Goal: Transaction & Acquisition: Purchase product/service

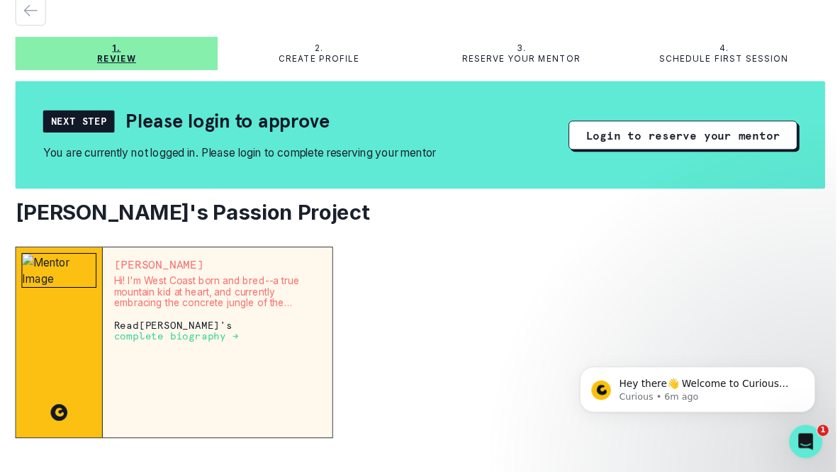
scroll to position [74, 0]
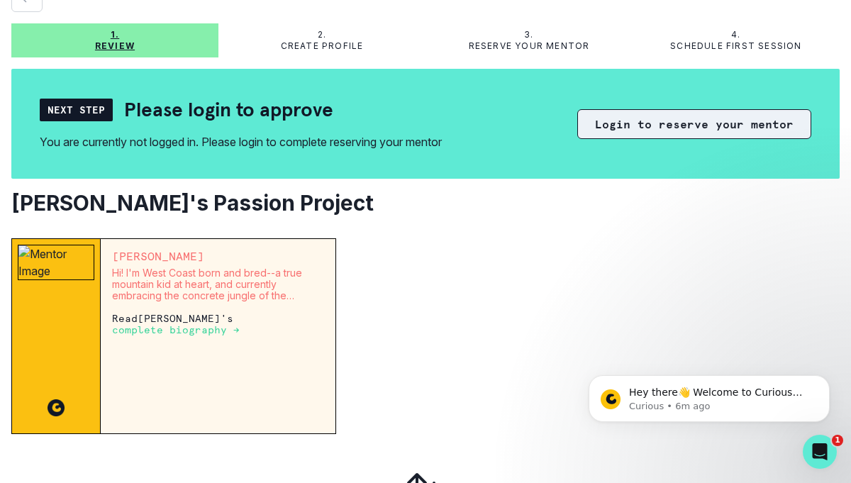
click at [696, 123] on button "Login to reserve your mentor" at bounding box center [694, 124] width 234 height 30
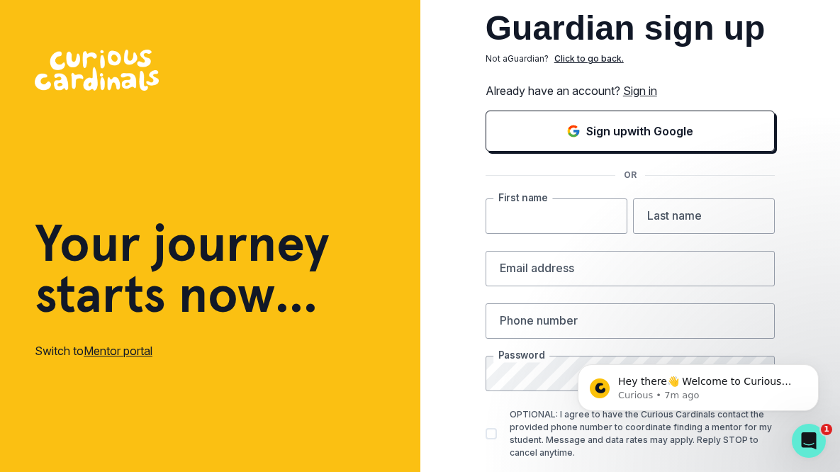
click at [590, 213] on input "text" at bounding box center [557, 216] width 142 height 35
type input "Mala"
type input "[PERSON_NAME]"
type input "[EMAIL_ADDRESS][DOMAIN_NAME]"
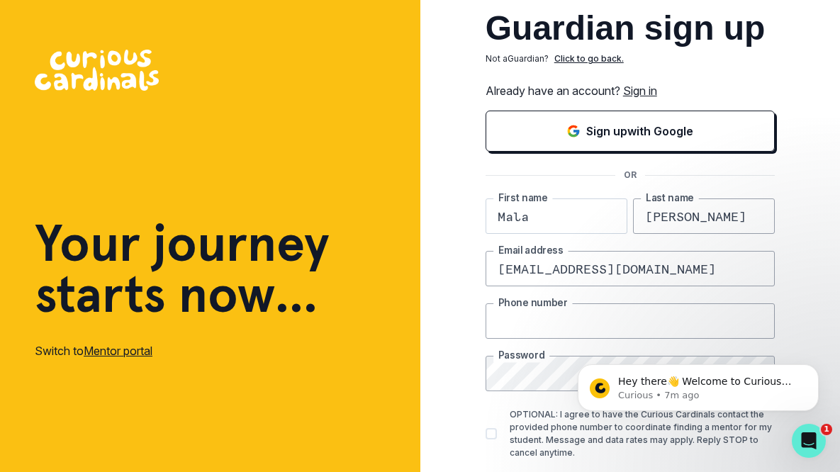
type input "4152798914"
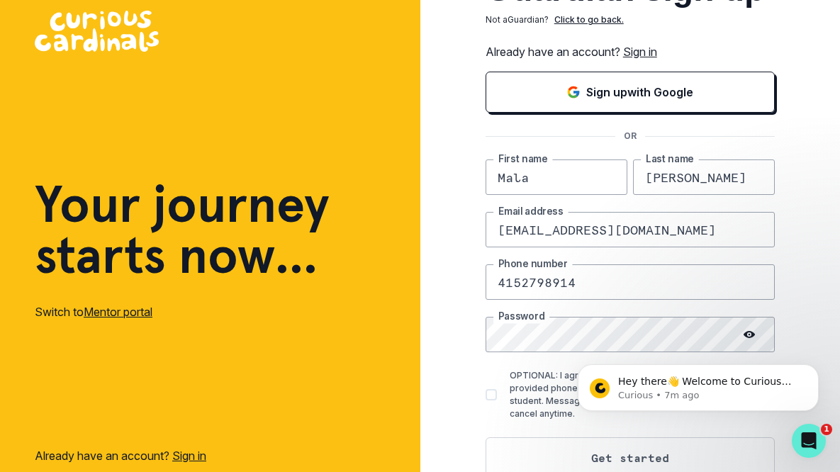
scroll to position [57, 0]
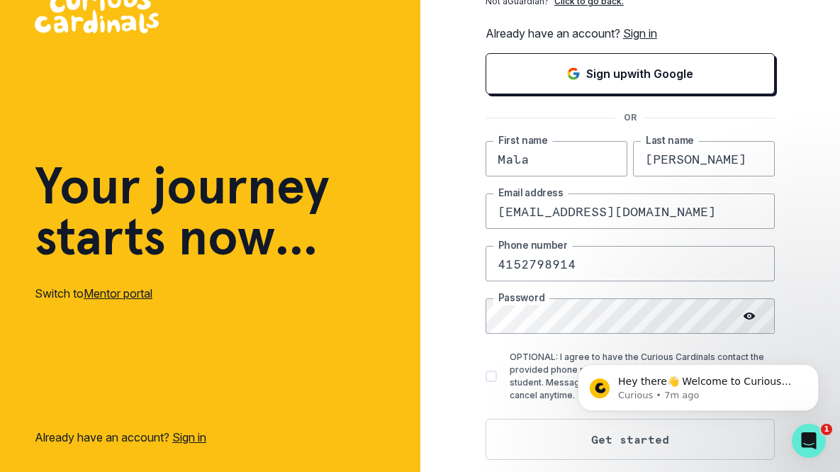
click at [750, 316] on circle at bounding box center [749, 317] width 2 height 2
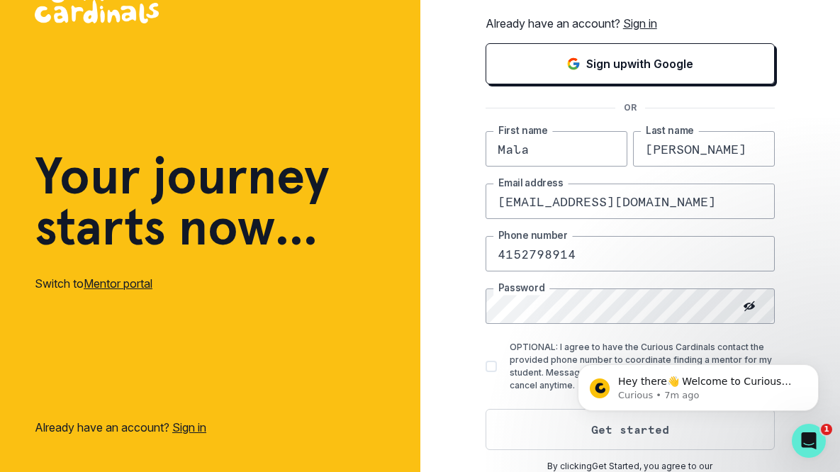
scroll to position [81, 0]
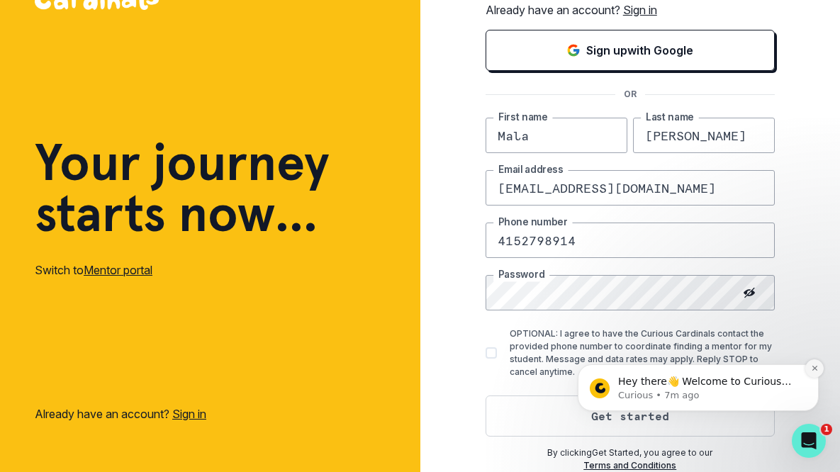
click at [816, 367] on icon "Dismiss notification" at bounding box center [814, 368] width 5 height 5
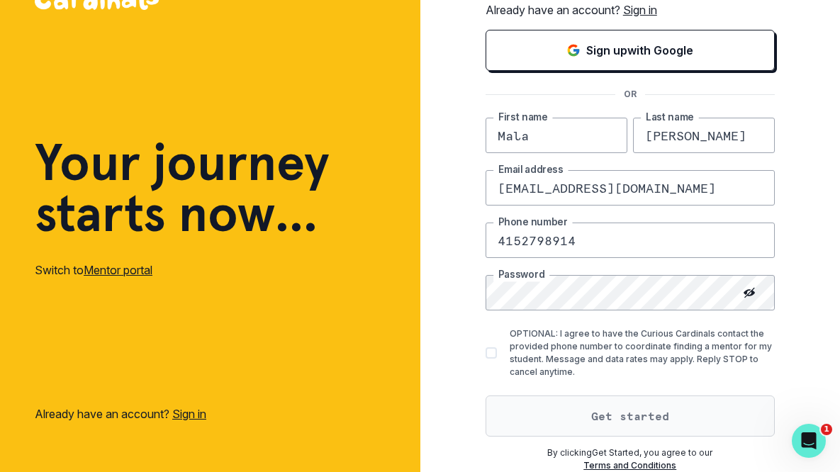
click at [664, 411] on button "Get started" at bounding box center [630, 416] width 289 height 41
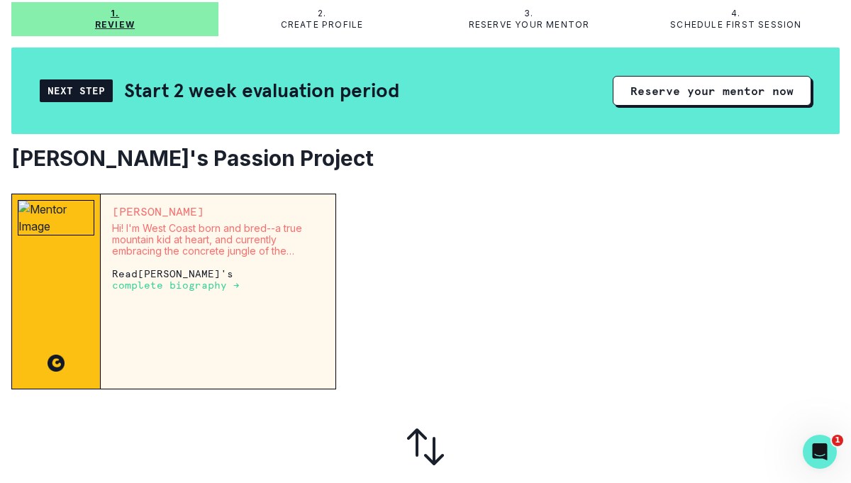
scroll to position [86, 0]
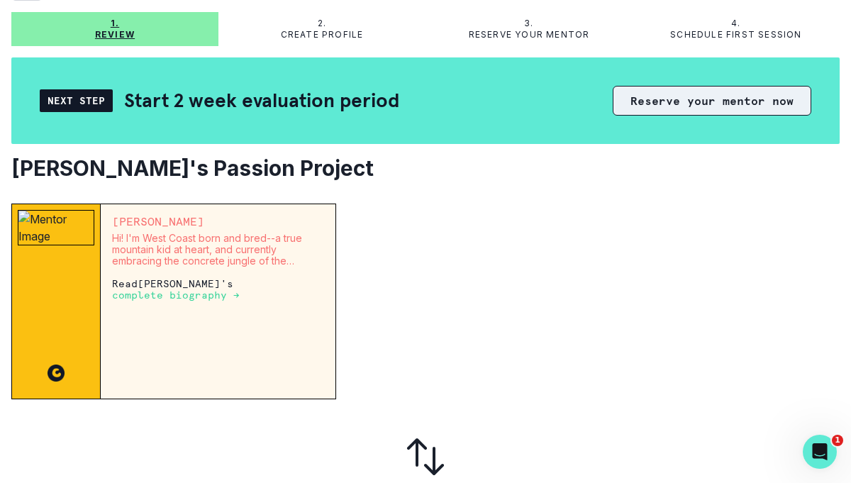
click at [723, 99] on button "Reserve your mentor now" at bounding box center [712, 101] width 199 height 30
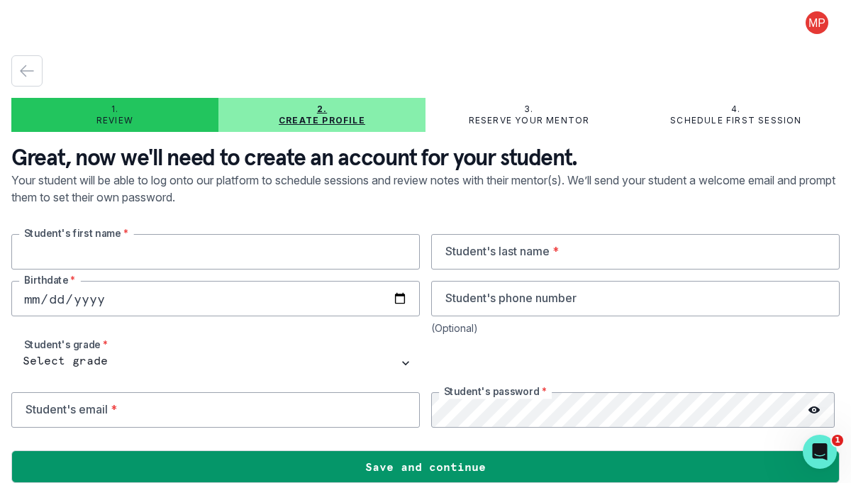
click at [122, 246] on input "text" at bounding box center [215, 251] width 408 height 35
type input "[PERSON_NAME]"
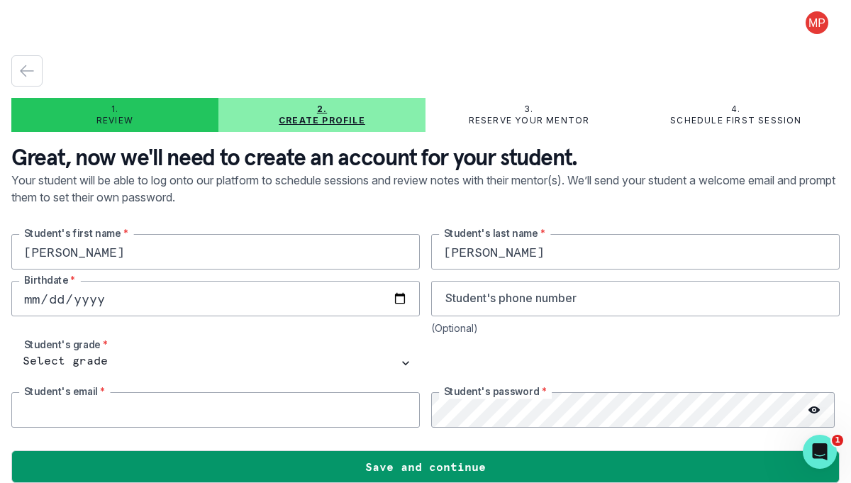
type input "[EMAIL_ADDRESS][DOMAIN_NAME]"
type input "[DATE]"
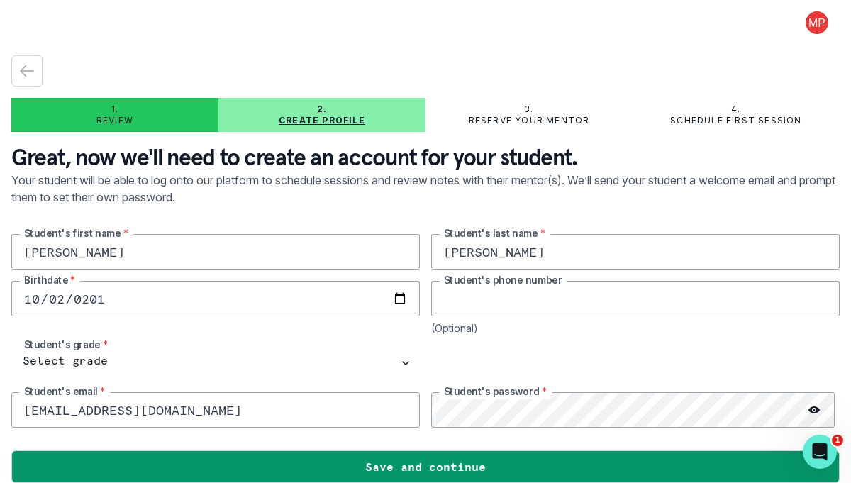
click at [515, 304] on input "tel" at bounding box center [635, 298] width 408 height 35
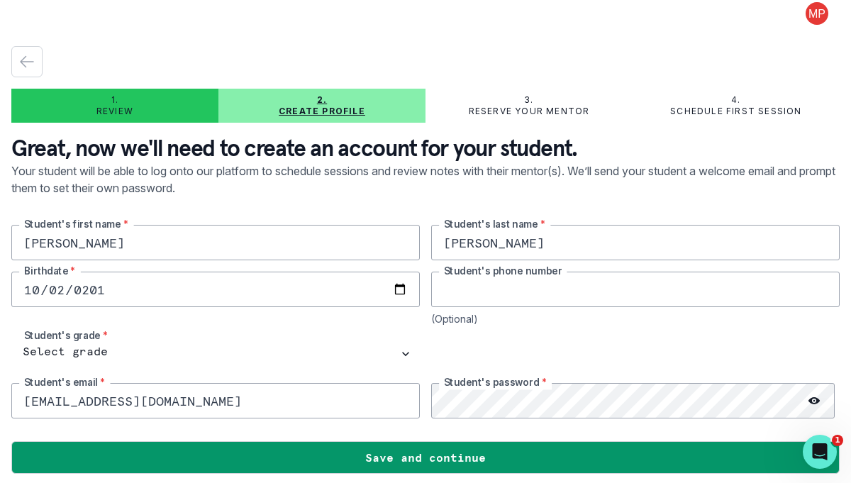
scroll to position [17, 0]
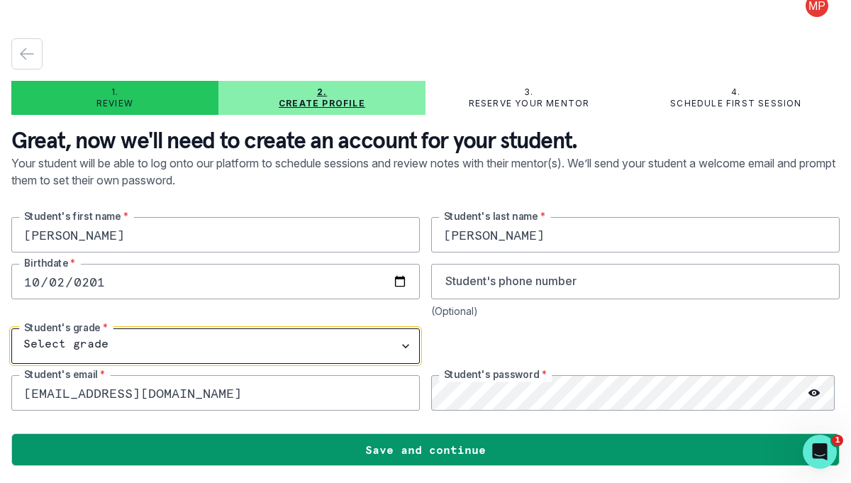
click at [88, 347] on select "Select grade 1st Grade 2nd Grade 3rd Grade 4th Grade 5th Grade 6th Grade 7th Gr…" at bounding box center [215, 345] width 408 height 35
select select "10th Grade"
click at [11, 328] on select "Select grade 1st Grade 2nd Grade 3rd Grade 4th Grade 5th Grade 6th Grade 7th Gr…" at bounding box center [215, 345] width 408 height 35
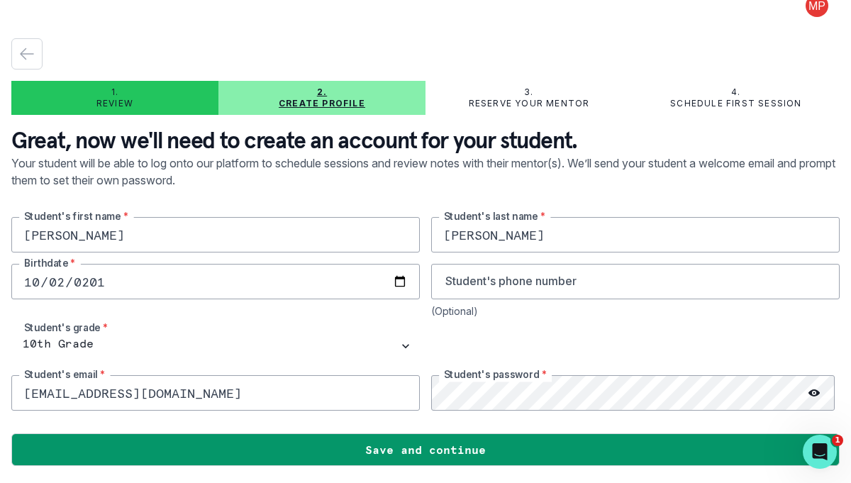
click at [808, 394] on icon at bounding box center [813, 392] width 11 height 7
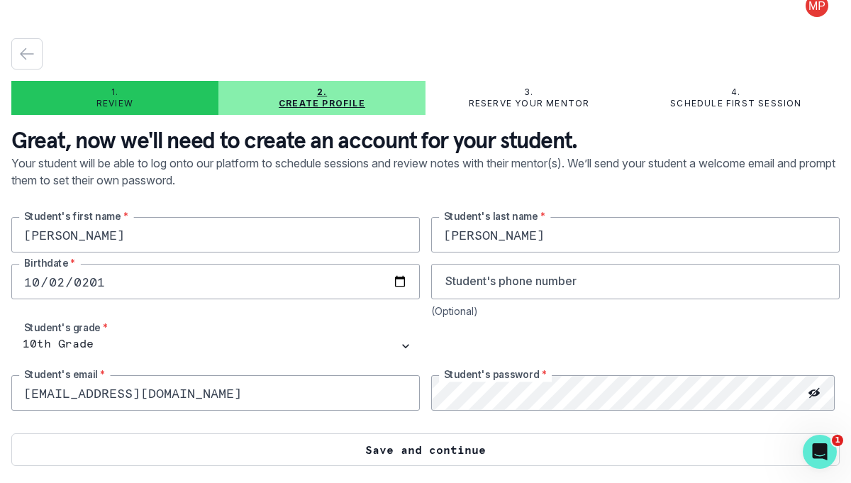
click at [471, 451] on button "Save and continue" at bounding box center [425, 449] width 828 height 33
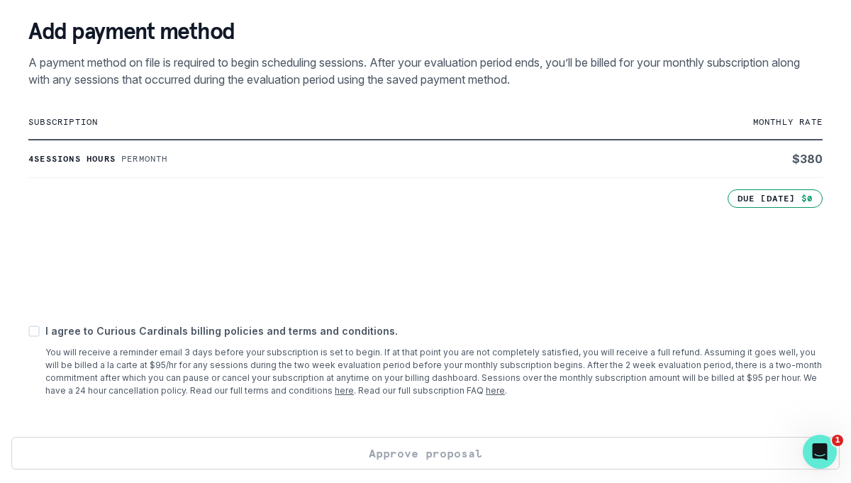
scroll to position [276, 0]
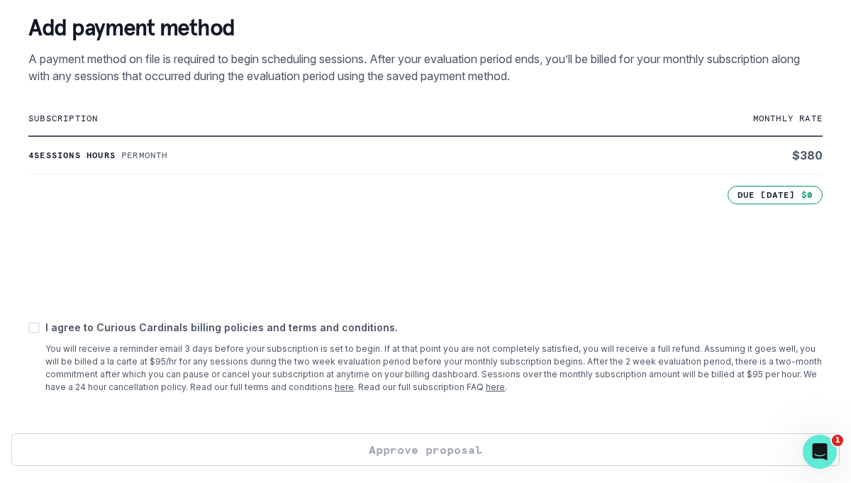
click at [35, 329] on span at bounding box center [33, 327] width 11 height 11
click at [28, 328] on input "checkbox" at bounding box center [28, 328] width 1 height 1
checkbox input "true"
click at [450, 452] on button "Approve proposal" at bounding box center [425, 449] width 828 height 33
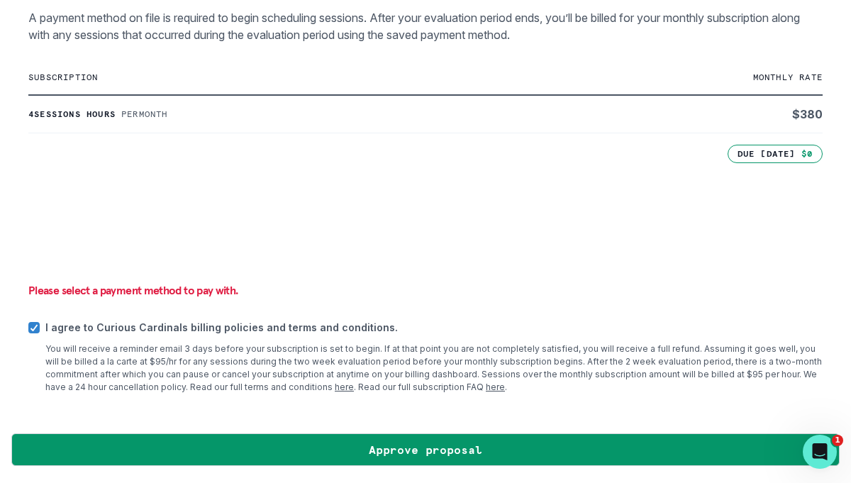
scroll to position [317, 0]
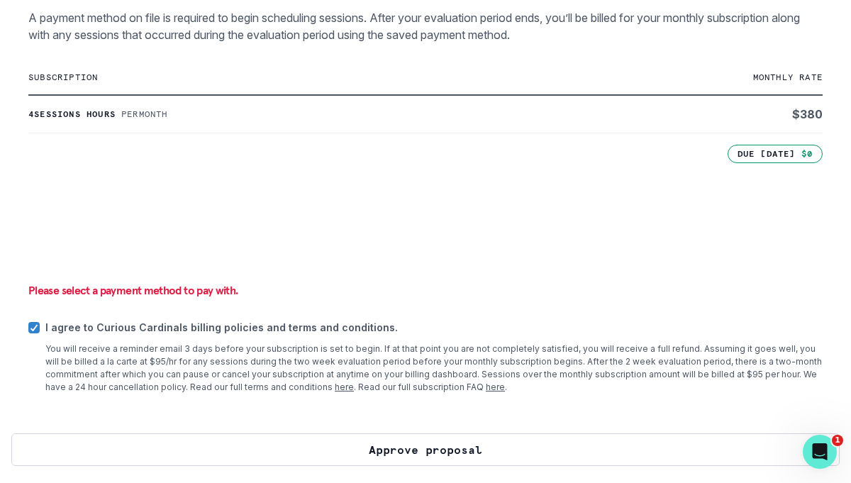
click at [411, 452] on button "Approve proposal" at bounding box center [425, 449] width 828 height 33
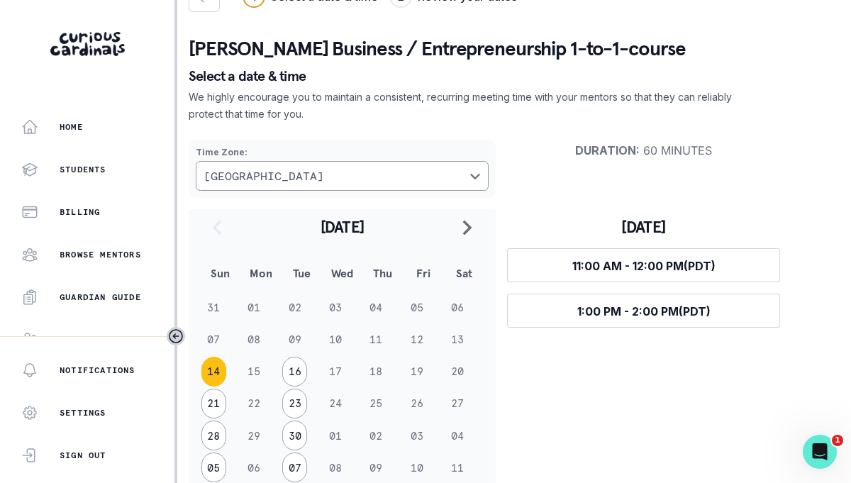
scroll to position [57, 0]
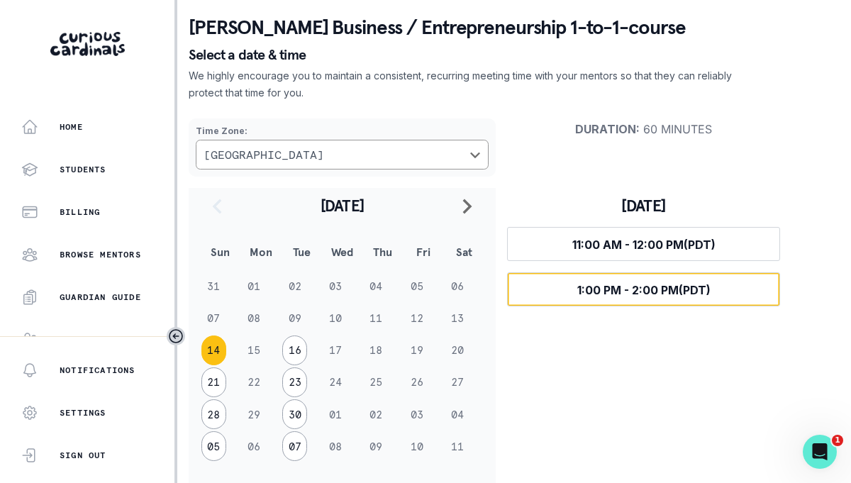
click at [569, 296] on button "Select time 1:00 PM - 2:00 PM (PDT)" at bounding box center [643, 289] width 273 height 34
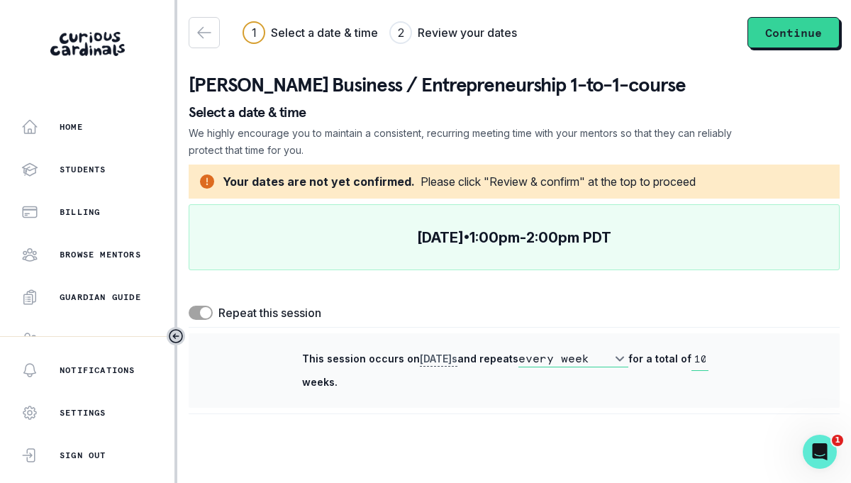
scroll to position [0, 0]
click at [55, 124] on div "Home" at bounding box center [97, 126] width 153 height 17
